Goal: Ask a question

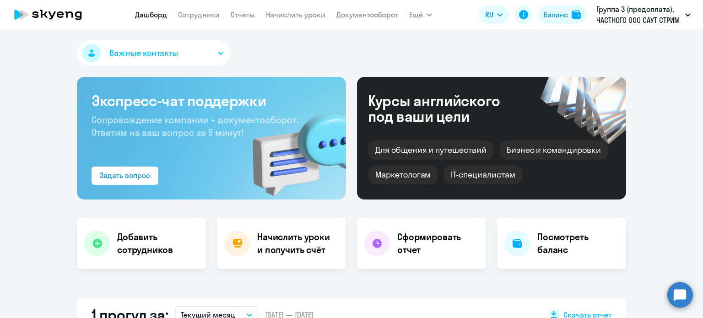
click at [679, 291] on circle at bounding box center [681, 295] width 26 height 26
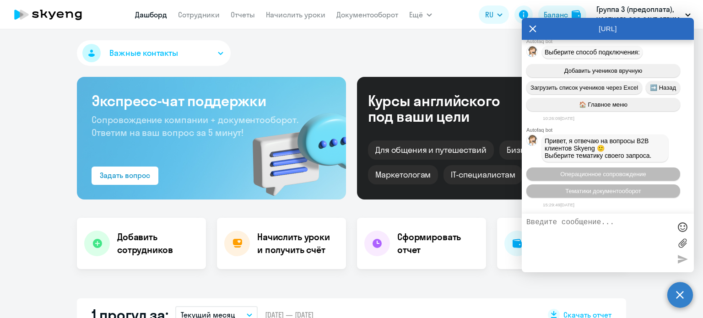
scroll to position [42169, 0]
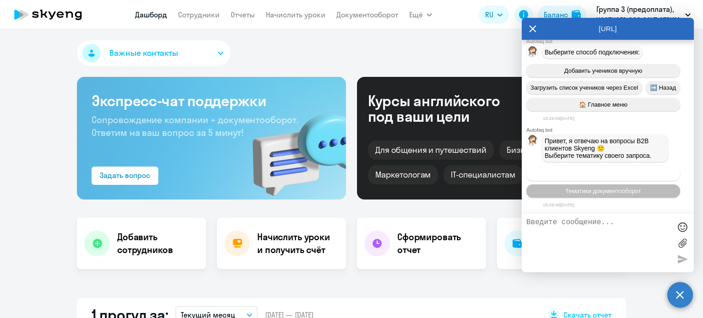
click at [600, 176] on span "Операционное сопровождение" at bounding box center [603, 174] width 86 height 7
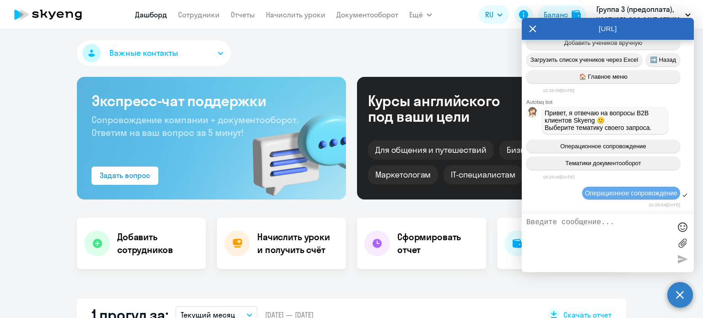
select select "30"
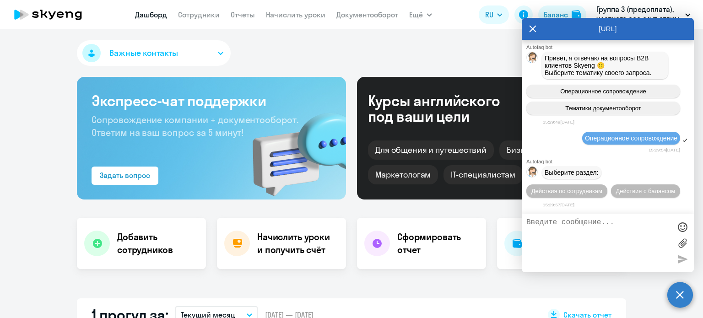
scroll to position [42253, 0]
click at [645, 192] on span "Действия с балансом" at bounding box center [646, 191] width 60 height 7
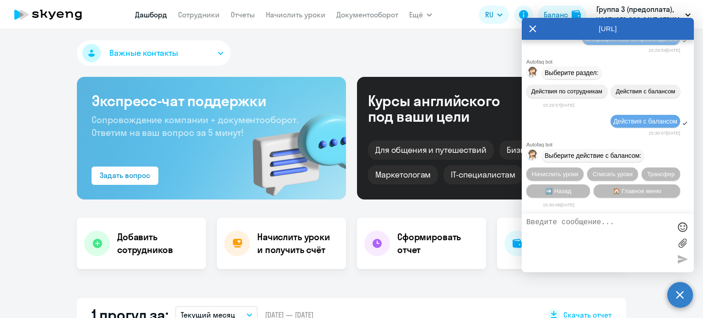
scroll to position [42355, 0]
click at [641, 191] on span "🏠 Главное меню" at bounding box center [637, 191] width 49 height 7
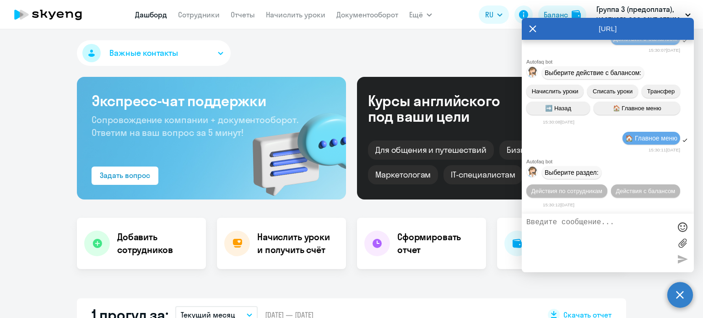
scroll to position [42441, 0]
click at [611, 192] on button "Действия с балансом" at bounding box center [645, 191] width 69 height 13
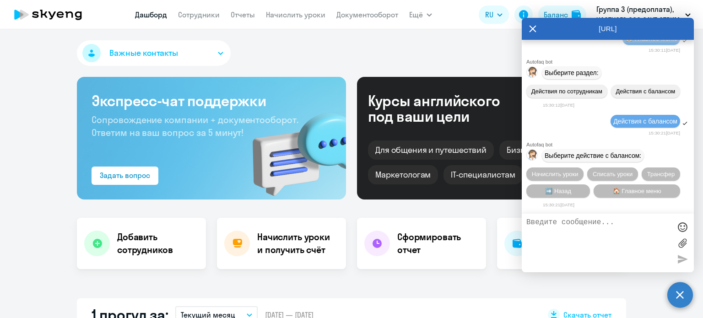
scroll to position [42542, 0]
click at [566, 191] on span "➡️ Назад" at bounding box center [558, 191] width 26 height 7
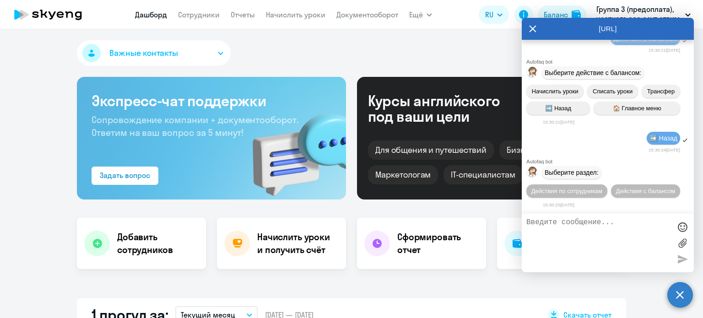
scroll to position [42628, 0]
click at [641, 190] on span "Действия с балансом" at bounding box center [646, 191] width 60 height 7
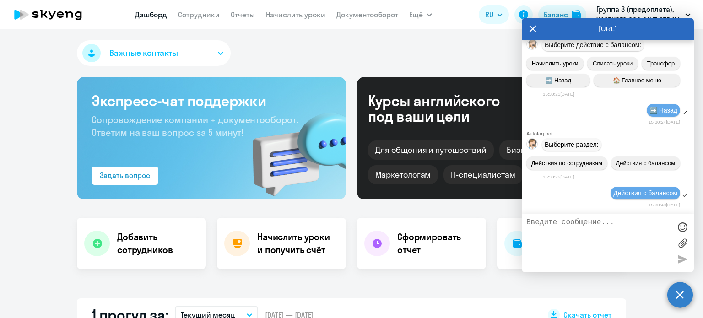
scroll to position [42730, 0]
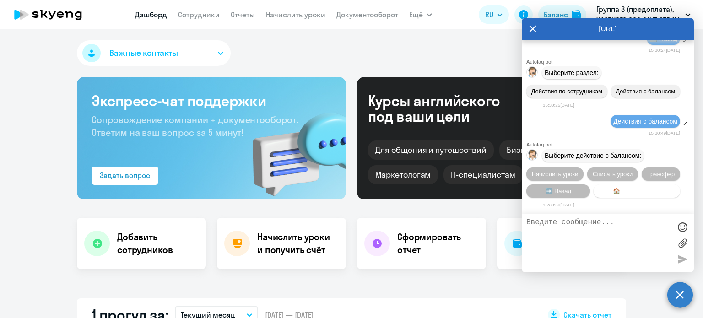
click at [640, 190] on span "🏠 Главное меню" at bounding box center [637, 191] width 49 height 7
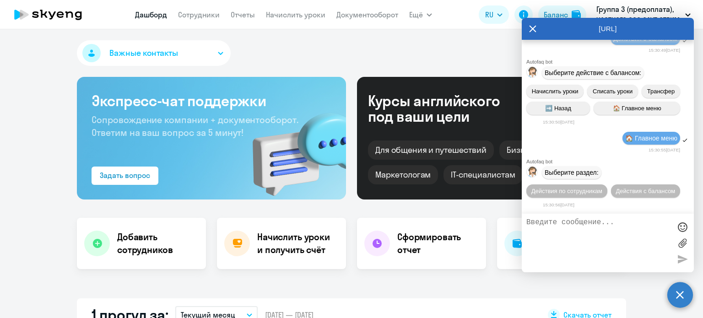
scroll to position [42815, 0]
click at [640, 190] on span "Действия с балансом" at bounding box center [646, 191] width 60 height 7
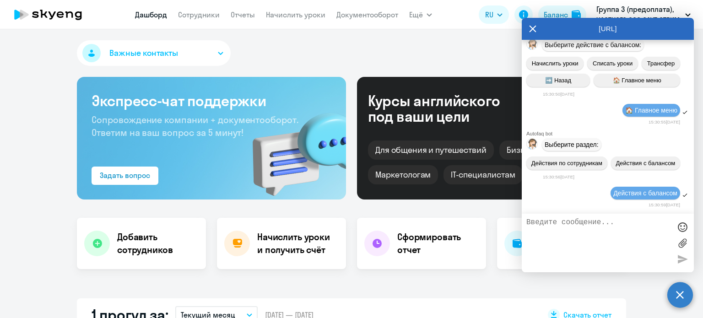
scroll to position [42917, 0]
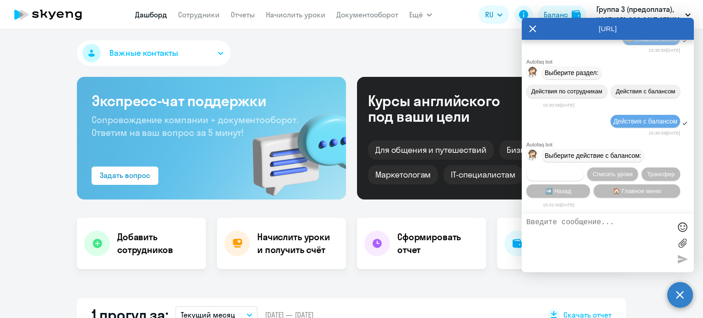
click at [549, 171] on span "Начислить уроки" at bounding box center [555, 174] width 47 height 7
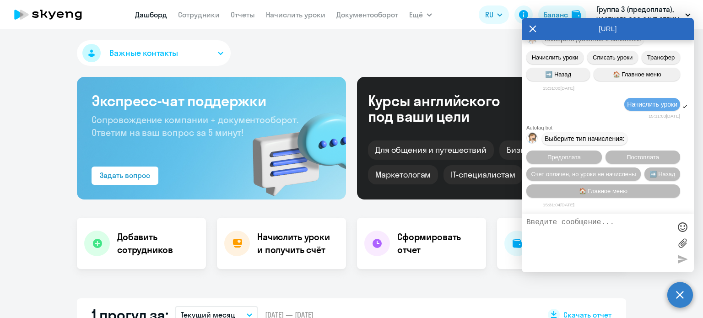
scroll to position [43036, 0]
click at [575, 155] on span "Предоплата" at bounding box center [564, 157] width 33 height 7
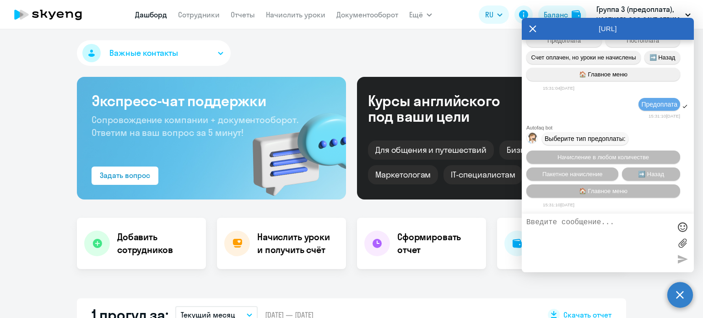
scroll to position [43155, 0]
click at [572, 174] on span "Пакетное начисление" at bounding box center [573, 174] width 60 height 7
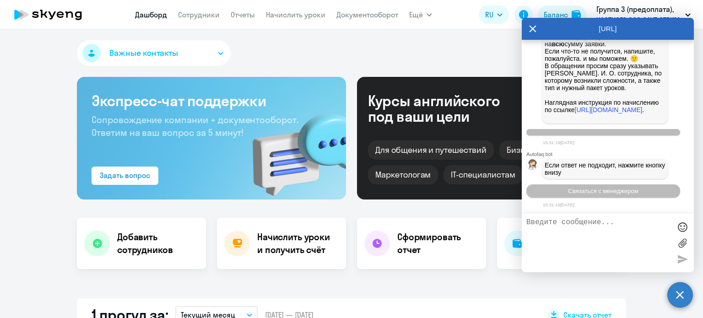
scroll to position [43651, 0]
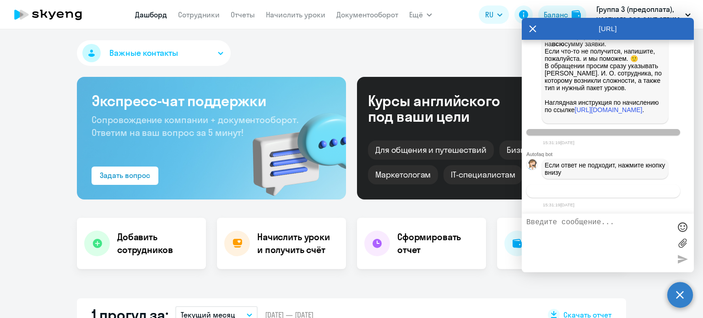
click at [579, 192] on span "Связаться с менеджером" at bounding box center [603, 191] width 70 height 7
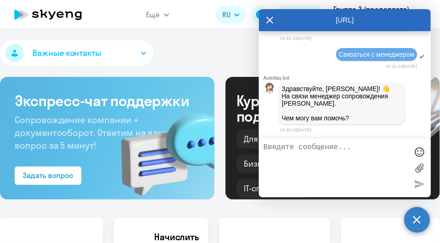
scroll to position [43813, 0]
click at [264, 147] on textarea at bounding box center [336, 167] width 145 height 49
click at [282, 148] on textarea at bounding box center [336, 167] width 145 height 49
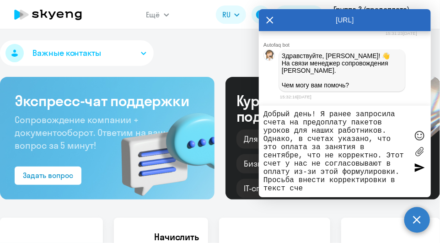
scroll to position [10, 0]
type textarea "Добрый день! Я ранее запросила счета на предоплату пакетов уроков для наших раб…"
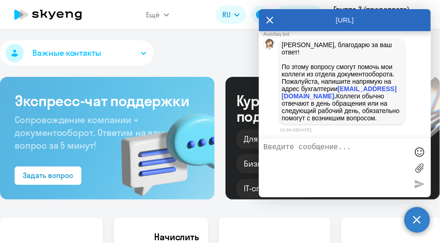
scroll to position [44074, 0]
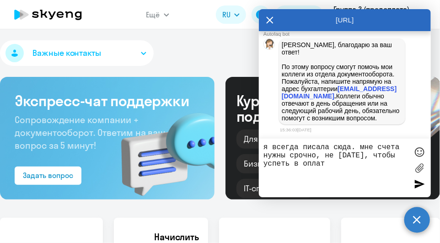
type textarea "я всегда писала сюда. мне счета нужны срочно, не [DATE], чтобы успеть в оплату"
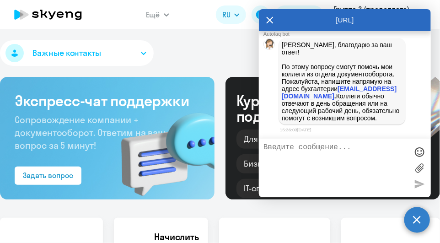
scroll to position [44118, 0]
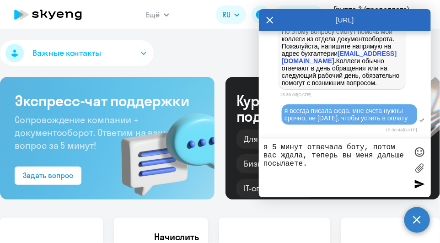
type textarea "я 5 минут отвечала боту, потом вас ждала, теперь вы меня дальше посылаете."
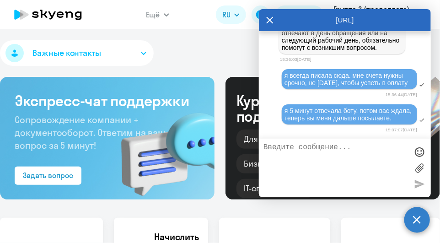
scroll to position [44162, 0]
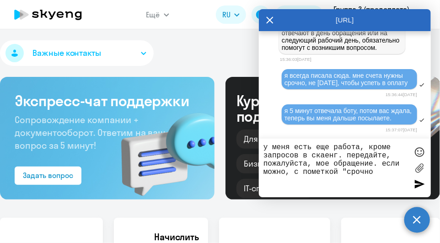
type textarea "у меня есть еще работа, кроме запросов в скаенг. передайте, пожалуйста, мое обр…"
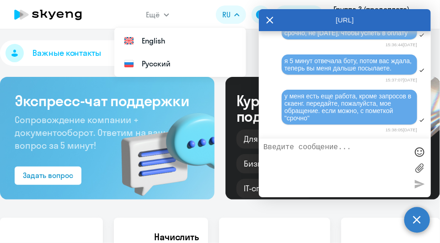
scroll to position [44310, 0]
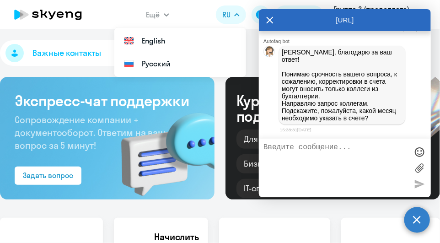
click at [276, 148] on textarea at bounding box center [336, 167] width 145 height 49
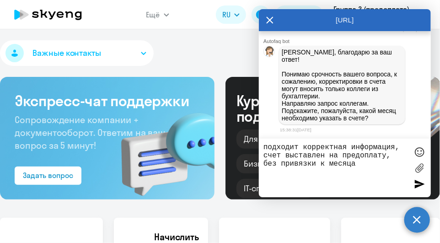
type textarea "подходит корректная информация, счет выставлен на предоплату, без привязки к ме…"
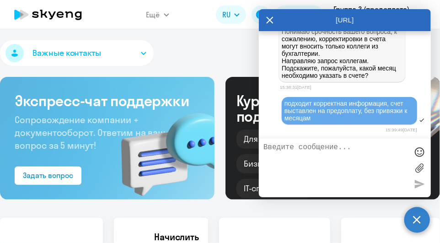
scroll to position [44354, 0]
type textarea "укажите предоплата"
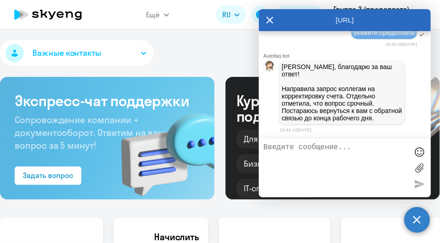
scroll to position [44471, 0]
type textarea "спасибо!"
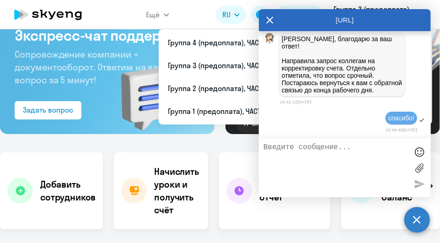
scroll to position [0, 0]
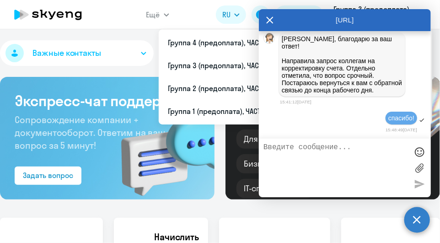
drag, startPoint x: 389, startPoint y: 22, endPoint x: 370, endPoint y: 27, distance: 19.6
click at [370, 27] on div "[URL]" at bounding box center [345, 20] width 172 height 22
